Goal: Information Seeking & Learning: Learn about a topic

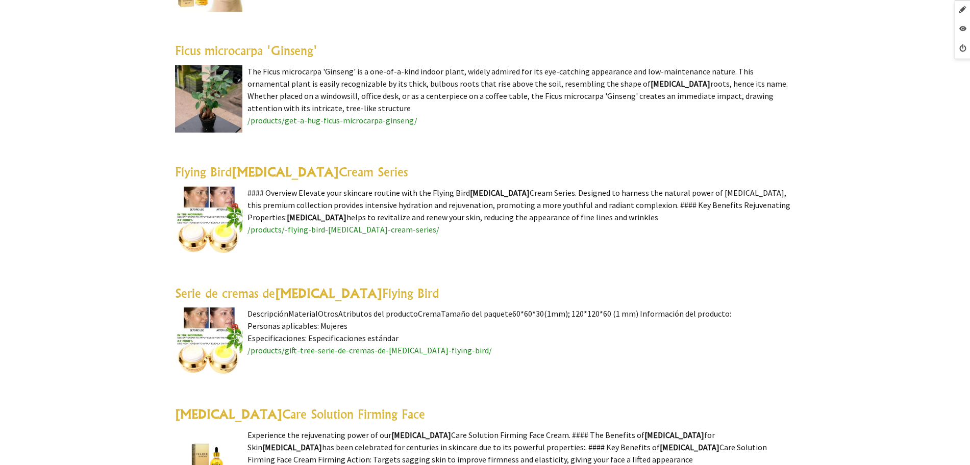
scroll to position [1850, 0]
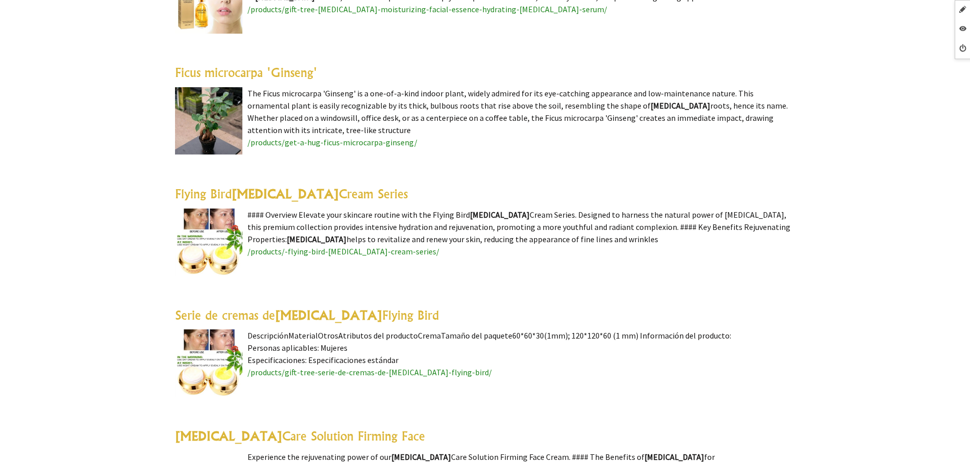
click at [257, 76] on link "Ficus microcarpa 'Ginseng'" at bounding box center [246, 72] width 142 height 15
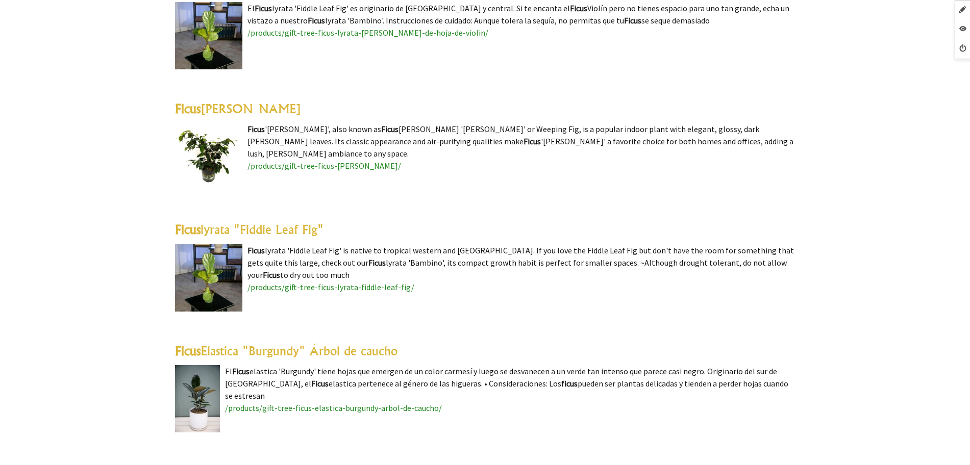
scroll to position [2169, 0]
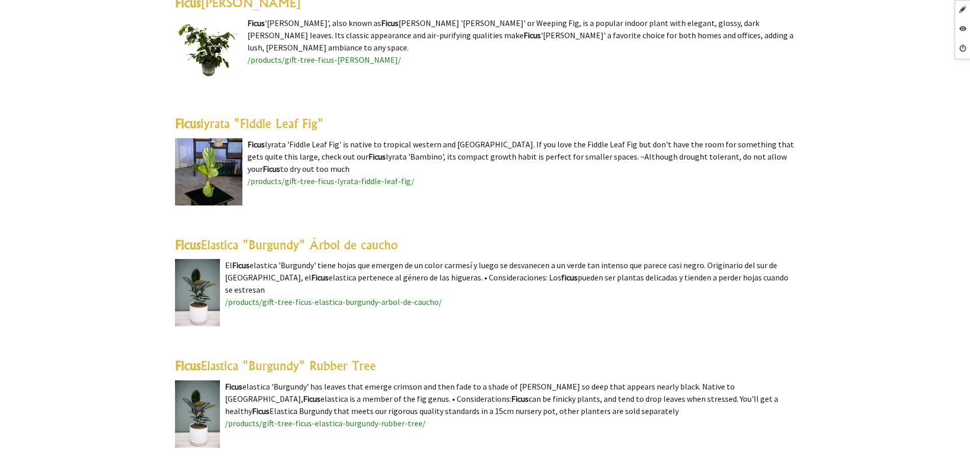
click at [338, 237] on link "Ficus Elastica "Burgundy" Árbol de caucho" at bounding box center [286, 244] width 222 height 15
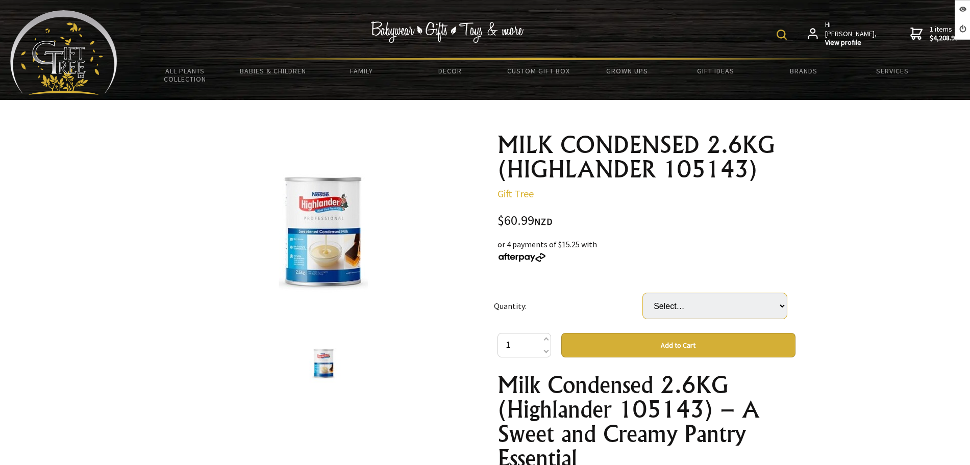
click at [716, 308] on select "Select… 1 TIN 1 CTN (6 TIN) (+ $304.95)" at bounding box center [715, 306] width 144 height 26
